Goal: Transaction & Acquisition: Purchase product/service

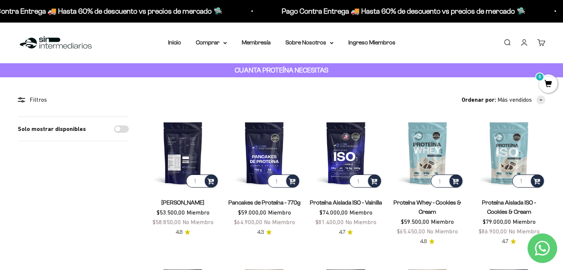
click at [184, 155] on img at bounding box center [182, 153] width 72 height 72
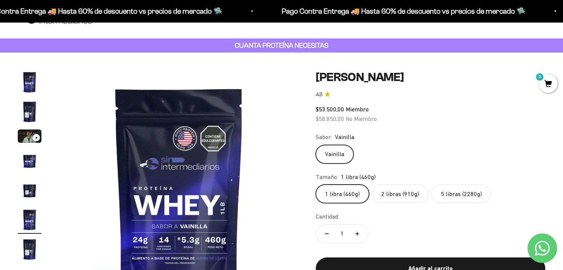
scroll to position [67, 0]
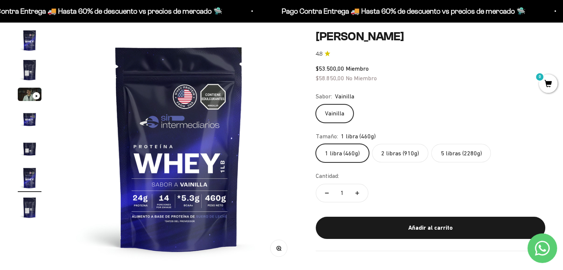
click at [34, 70] on img "Ir al artículo 2" at bounding box center [30, 70] width 24 height 24
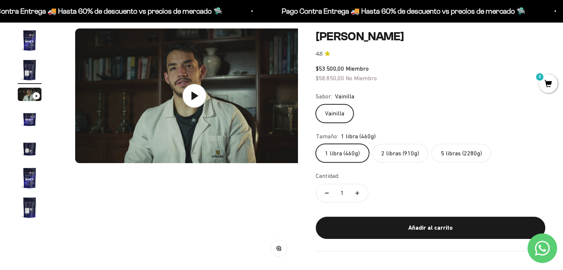
scroll to position [0, 247]
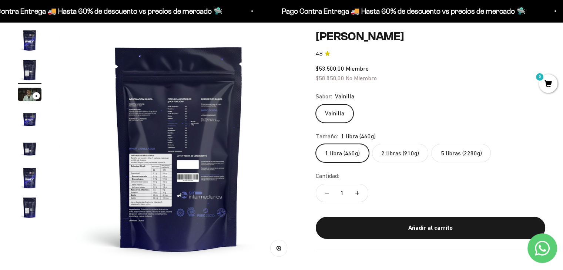
click at [26, 80] on img "Ir al artículo 2" at bounding box center [30, 70] width 24 height 24
click at [27, 97] on img "Ir al artículo 3" at bounding box center [30, 94] width 24 height 13
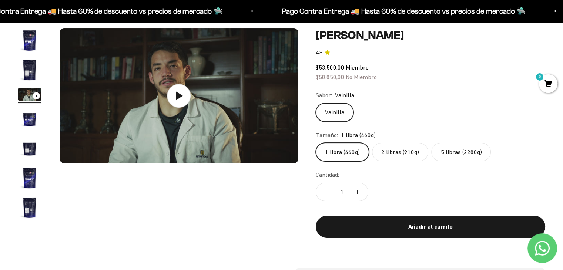
click at [25, 120] on img "Ir al artículo 4" at bounding box center [30, 119] width 24 height 24
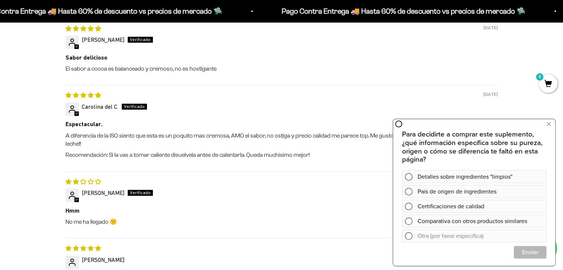
scroll to position [1005, 0]
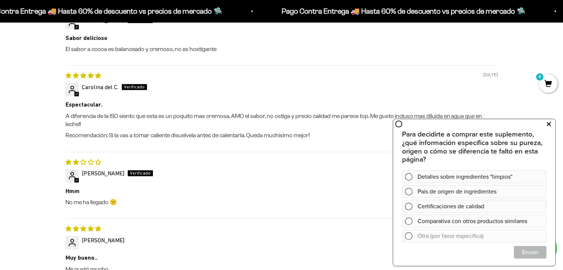
click at [548, 126] on icon at bounding box center [548, 124] width 4 height 10
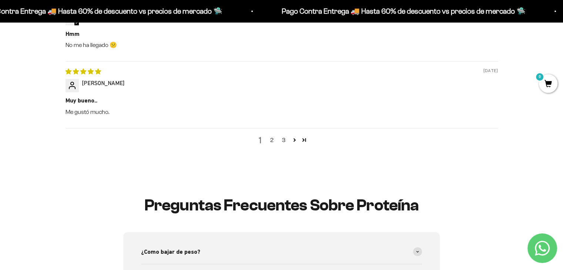
scroll to position [1139, 0]
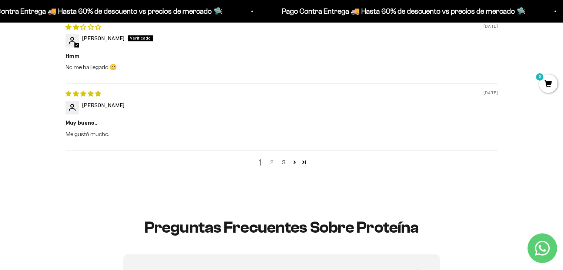
click at [275, 158] on link "2" at bounding box center [272, 162] width 12 height 9
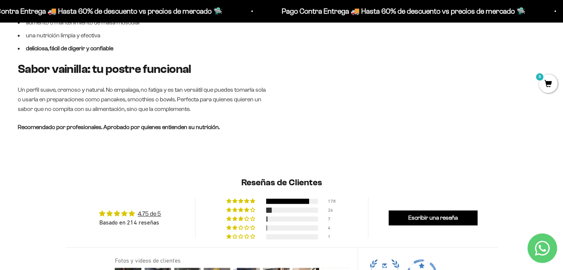
scroll to position [0, 0]
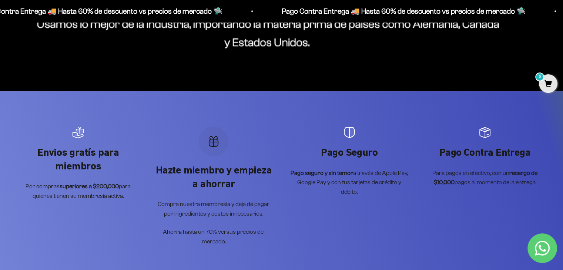
scroll to position [864, 0]
